Goal: Information Seeking & Learning: Learn about a topic

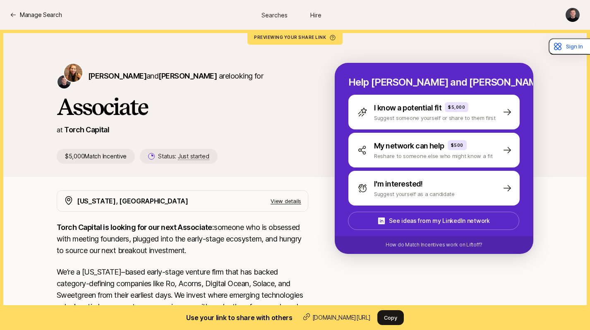
scroll to position [183, 0]
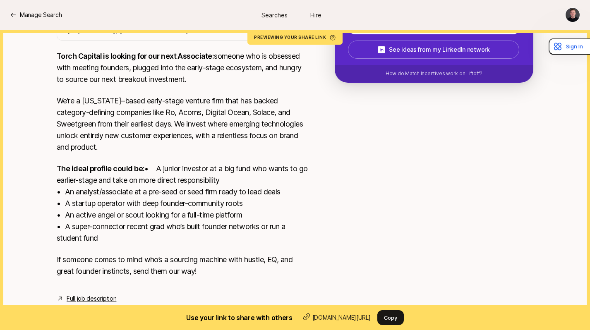
click at [88, 298] on link "Full job description" at bounding box center [92, 299] width 50 height 10
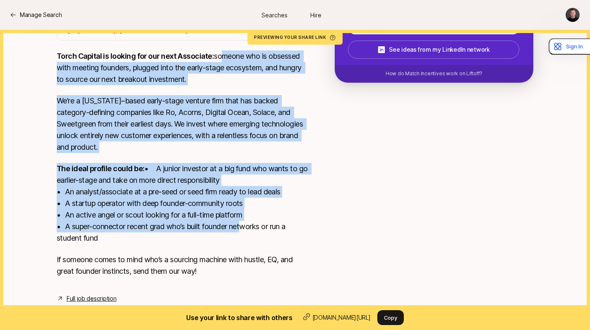
scroll to position [175, 0]
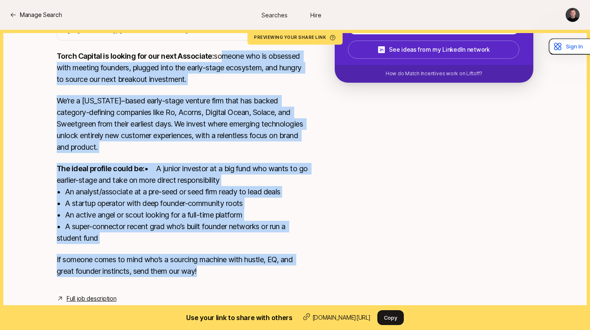
drag, startPoint x: 217, startPoint y: 70, endPoint x: 240, endPoint y: 281, distance: 212.0
click at [240, 281] on div "Torch Capital is looking for our next Associate: someone who is obsessed with m…" at bounding box center [183, 169] width 252 height 237
copy div "omeone who is obsessed with meeting founders, plugged into the early-stage ecos…"
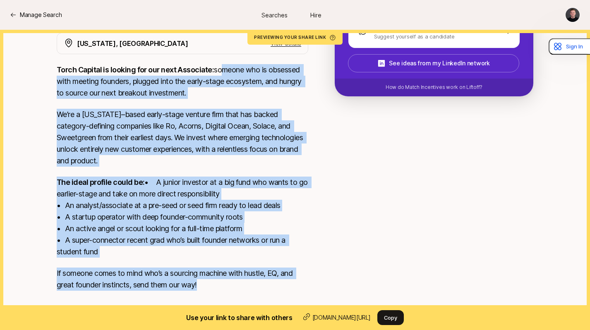
scroll to position [157, 0]
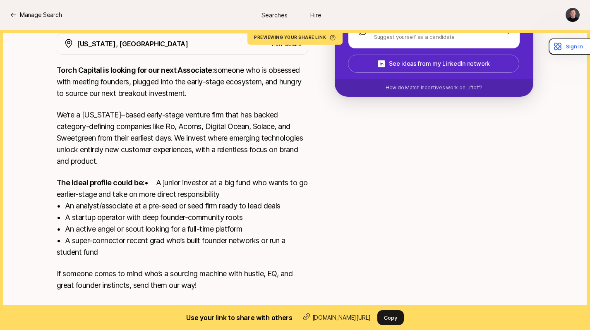
click at [91, 81] on p "Torch Capital is looking for our next Associate: someone who is obsessed with m…" at bounding box center [183, 82] width 252 height 35
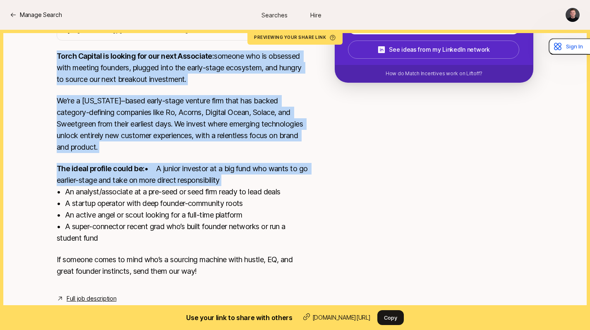
scroll to position [183, 0]
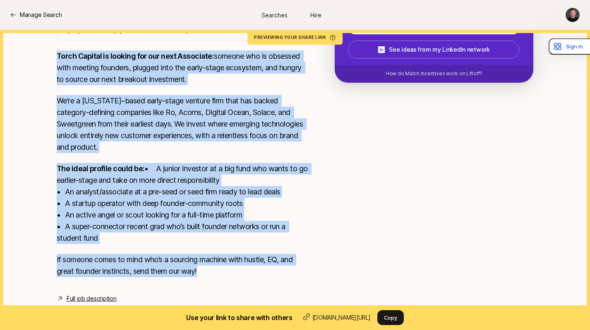
drag, startPoint x: 57, startPoint y: 68, endPoint x: 221, endPoint y: 271, distance: 260.9
click at [221, 271] on div "Torch Capital is looking for our next Associate: someone who is obsessed with m…" at bounding box center [183, 169] width 252 height 237
copy div "Lorem Ipsumdo si ametcon adi eli sedd Eiusmodte: incidid utl et dolorema aliq e…"
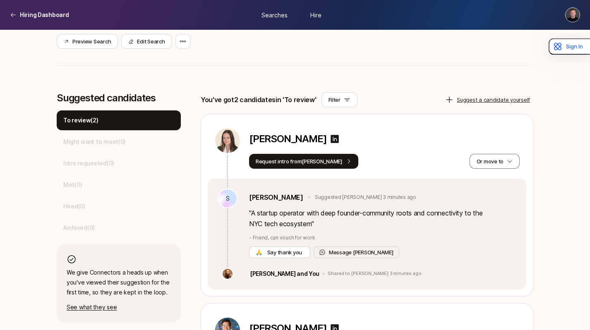
scroll to position [175, 0]
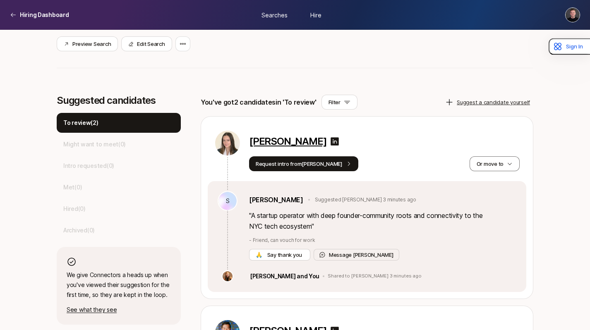
click at [283, 144] on p "Isabella Samutin" at bounding box center [287, 142] width 77 height 12
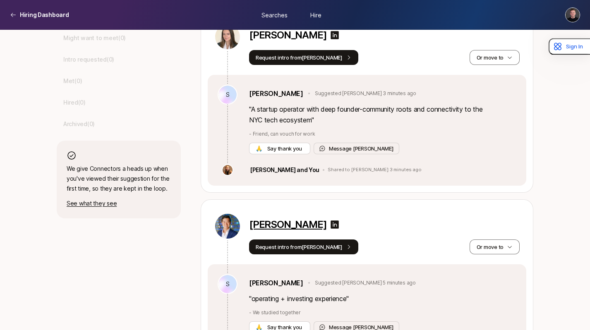
scroll to position [329, 0]
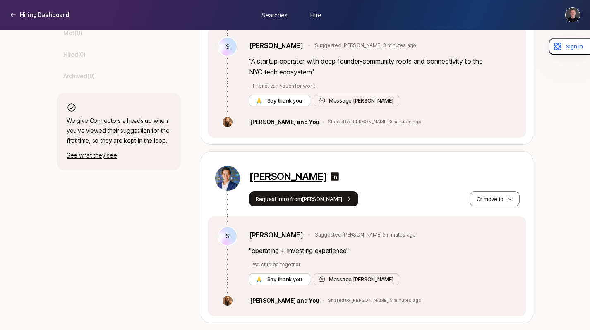
click at [281, 178] on p "Michael Yuan" at bounding box center [287, 177] width 77 height 12
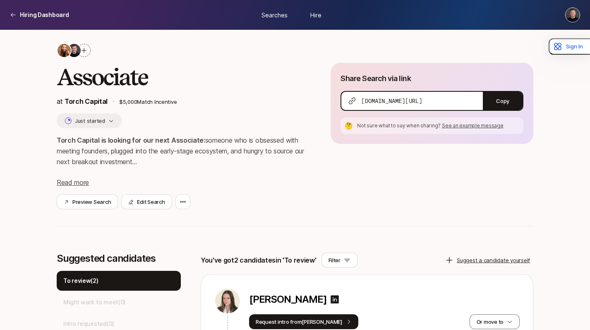
scroll to position [0, 0]
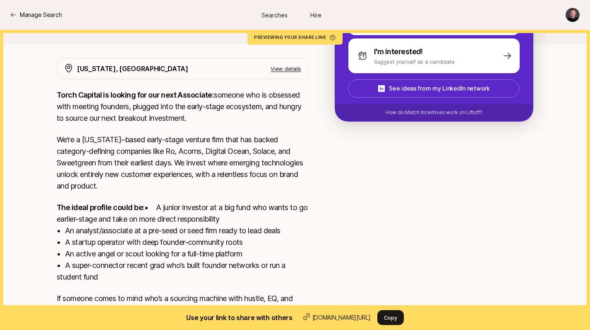
scroll to position [183, 0]
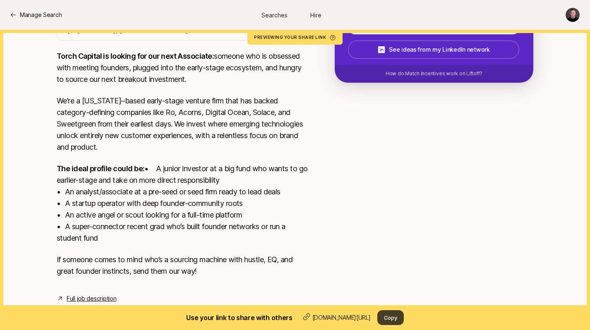
click at [393, 317] on button "Copy" at bounding box center [391, 318] width 26 height 15
